Goal: Information Seeking & Learning: Learn about a topic

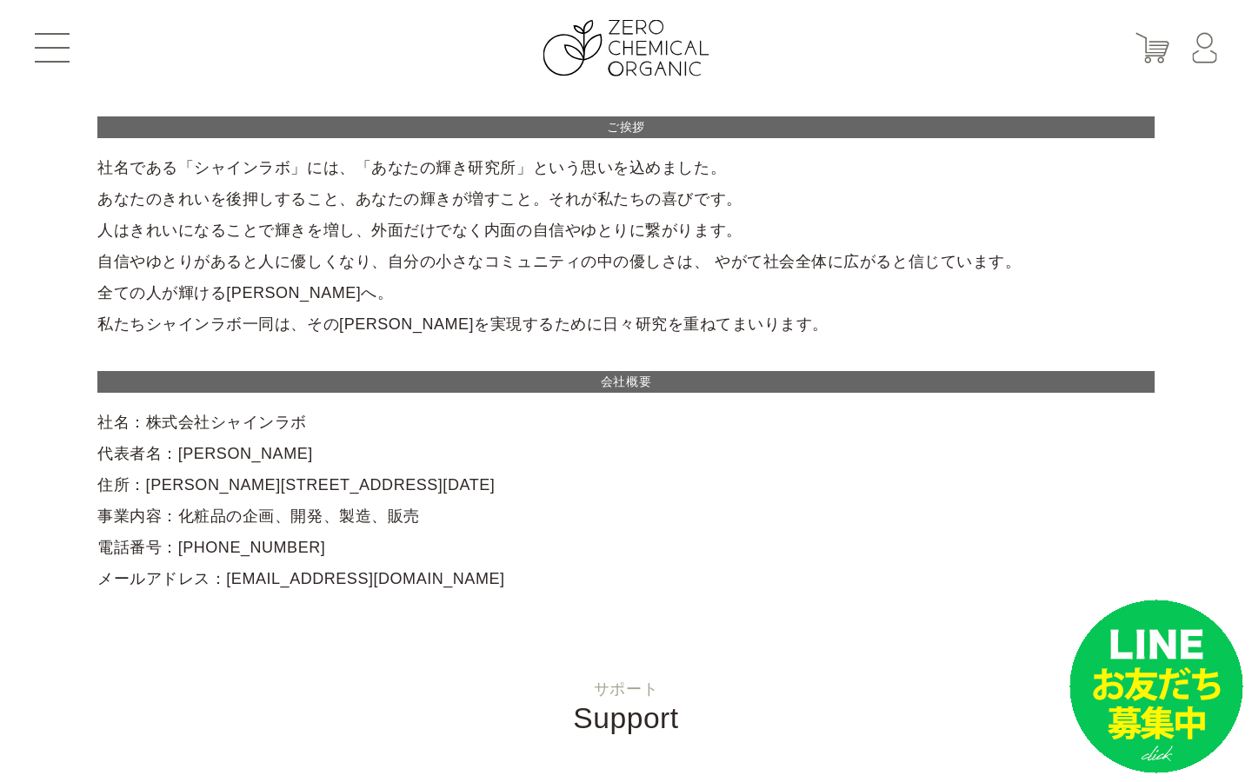
click at [57, 46] on button at bounding box center [52, 48] width 35 height 30
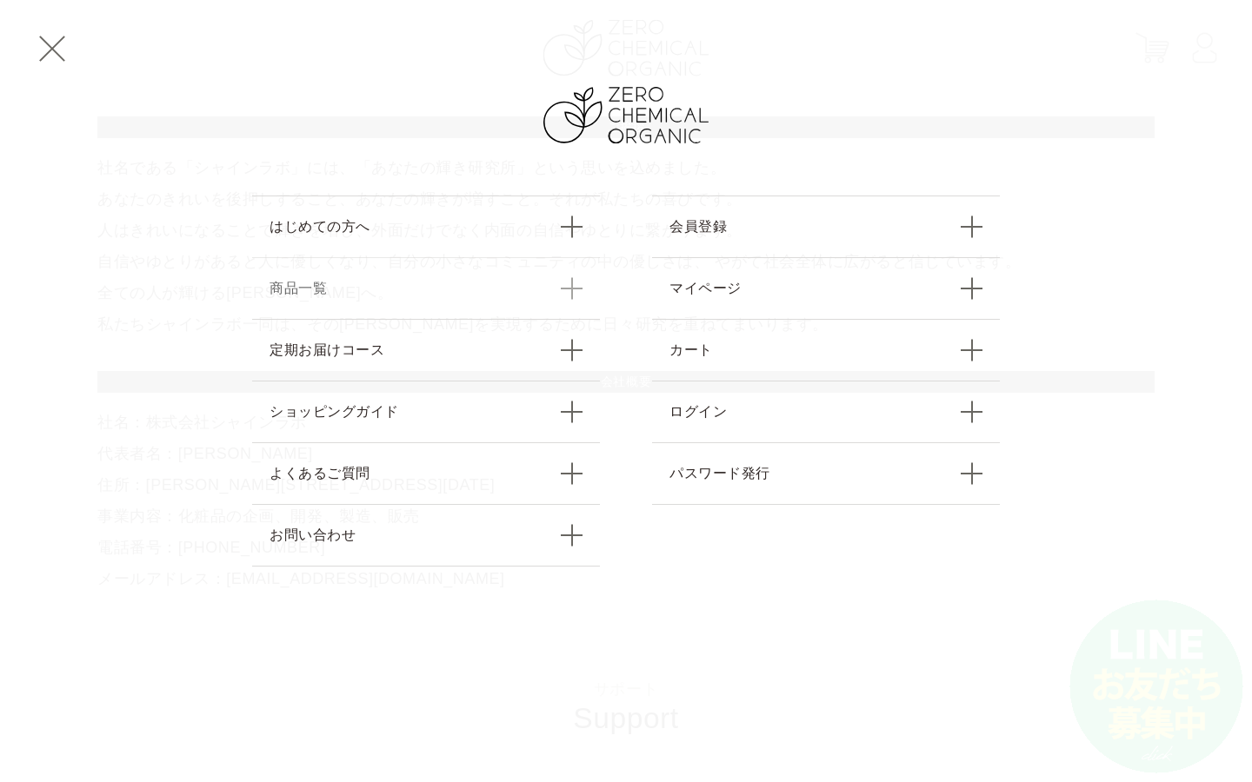
click at [578, 291] on link "商品一覧" at bounding box center [426, 288] width 348 height 62
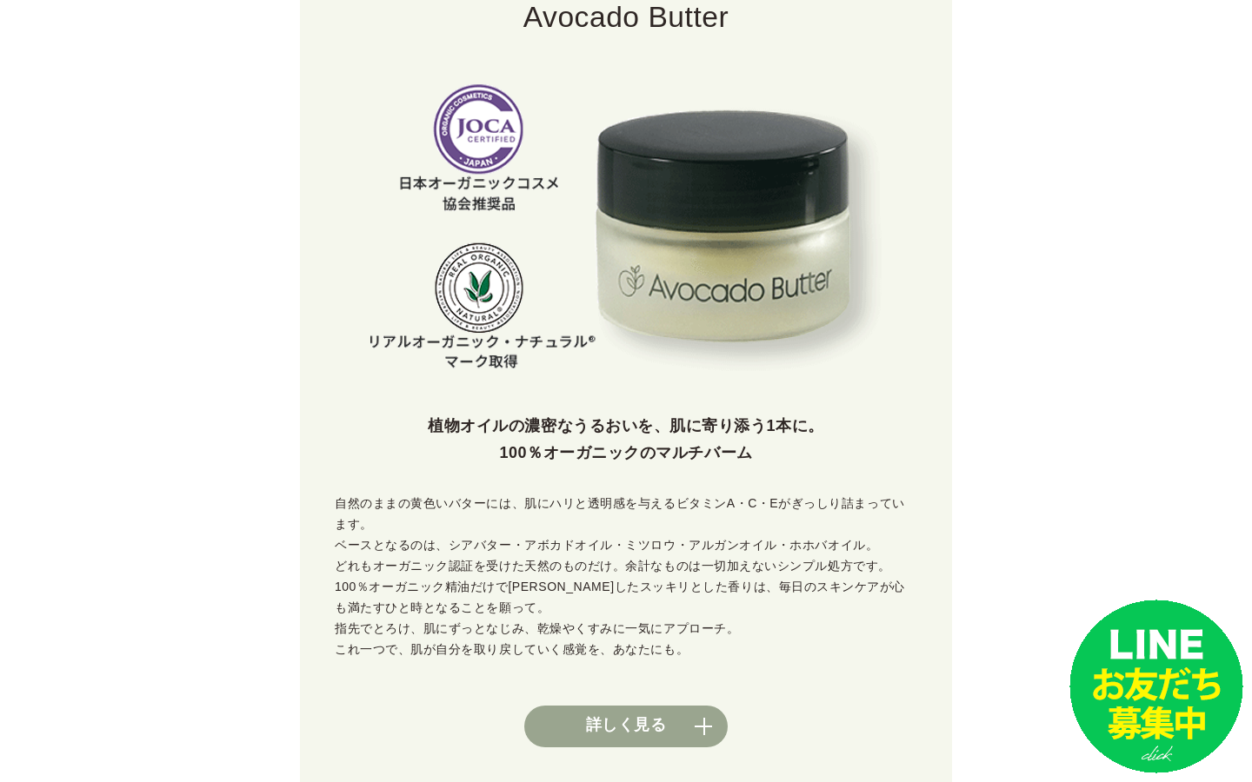
scroll to position [535, 0]
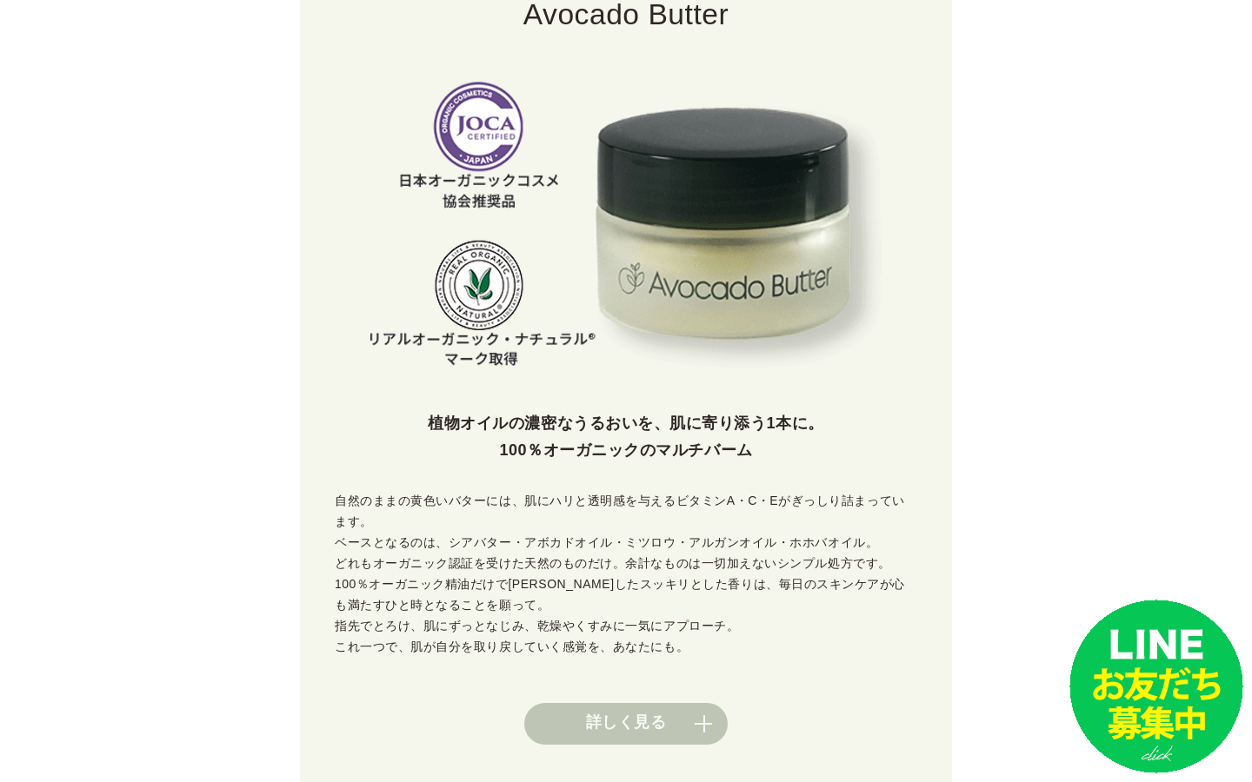
click at [704, 706] on link "詳しく見る" at bounding box center [625, 724] width 203 height 42
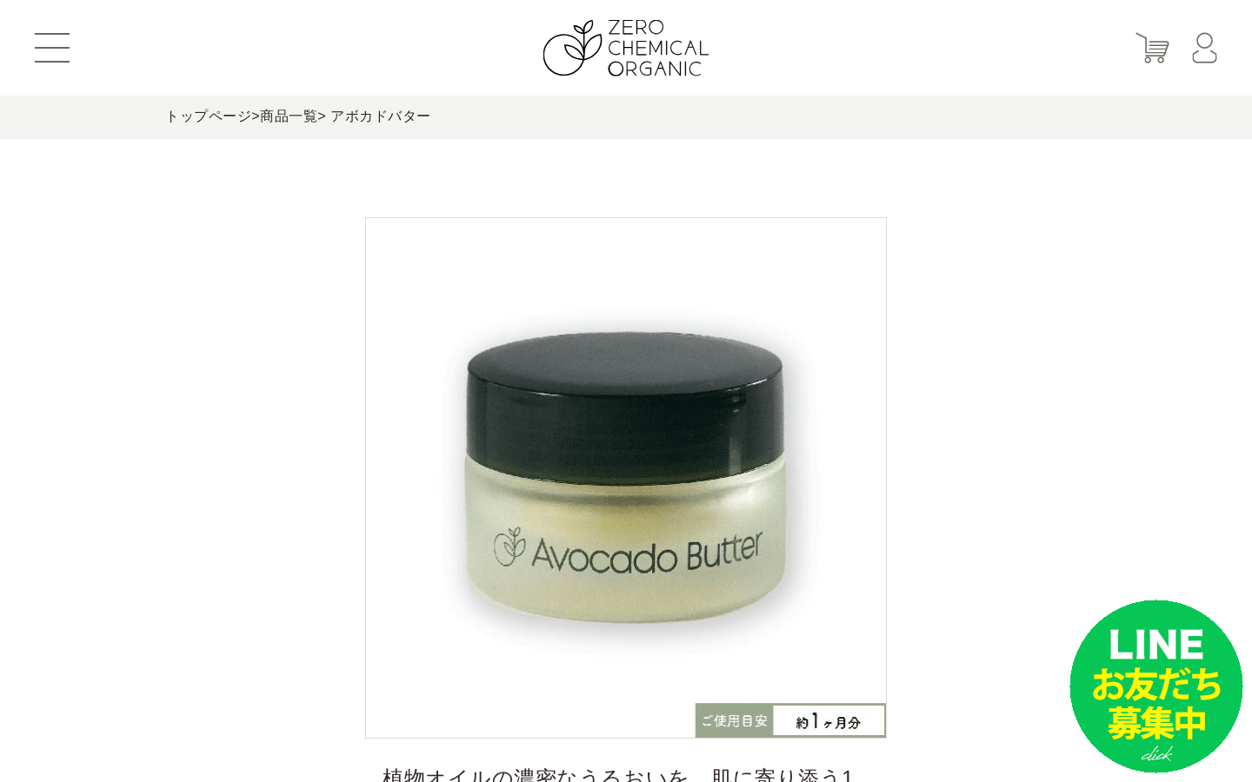
click at [46, 50] on button at bounding box center [52, 48] width 35 height 30
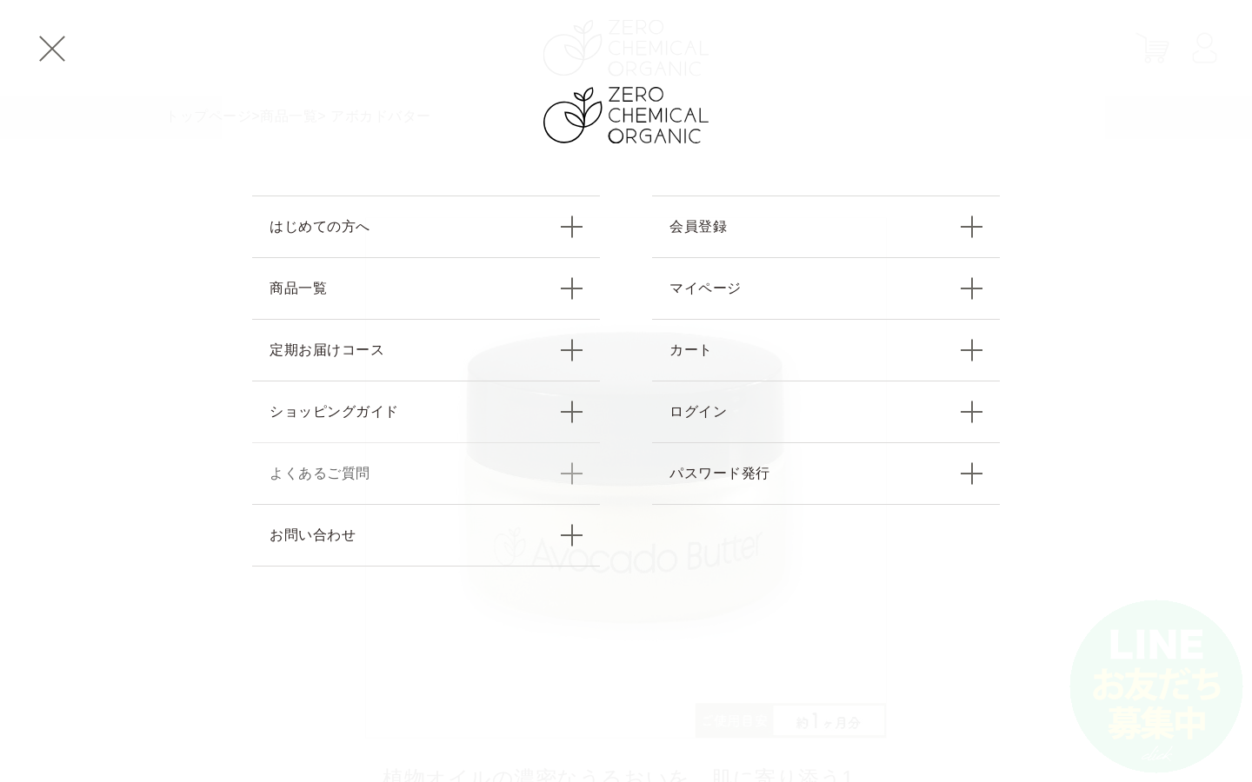
click at [572, 471] on link "よくあるご質問" at bounding box center [426, 473] width 348 height 62
